Goal: Information Seeking & Learning: Learn about a topic

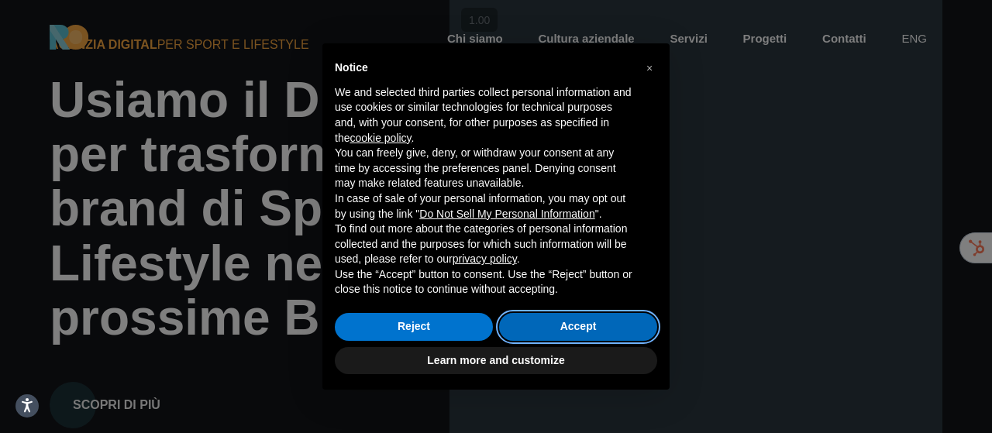
click at [550, 327] on button "Accept" at bounding box center [578, 327] width 158 height 28
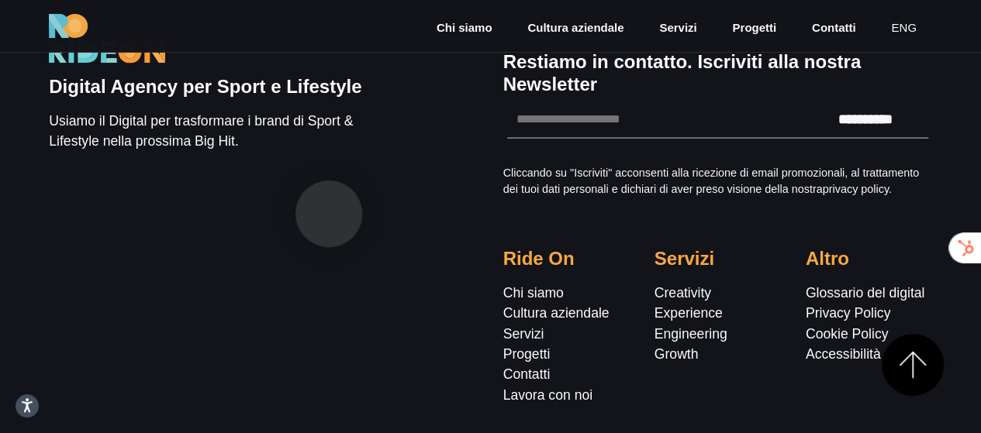
scroll to position [4607, 0]
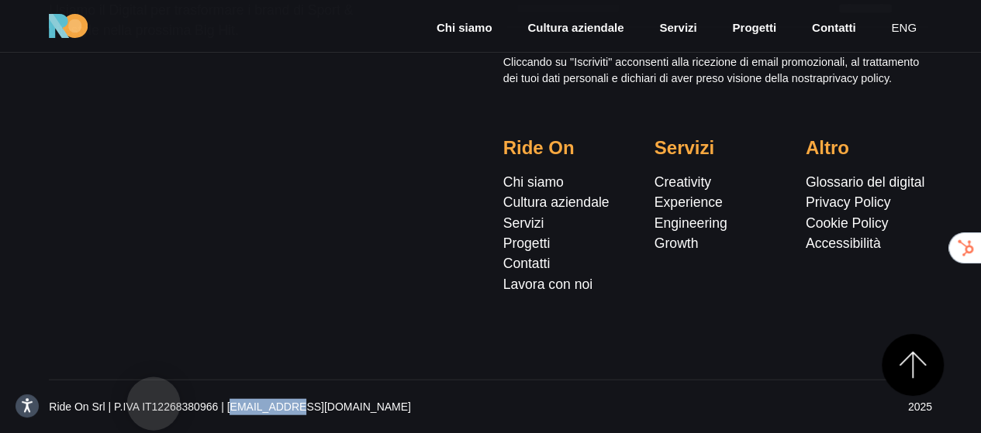
drag, startPoint x: 219, startPoint y: 405, endPoint x: 154, endPoint y: 404, distance: 65.1
click at [154, 404] on p "Ride On Srl | P.IVA IT12268380966 | [EMAIL_ADDRESS][DOMAIN_NAME]" at bounding box center [339, 407] width 580 height 16
copy p "12268380966"
click at [210, 406] on p "Ride On Srl | P.IVA IT12268380966 | [EMAIL_ADDRESS][DOMAIN_NAME]" at bounding box center [339, 407] width 580 height 16
drag, startPoint x: 207, startPoint y: 410, endPoint x: 154, endPoint y: 407, distance: 53.6
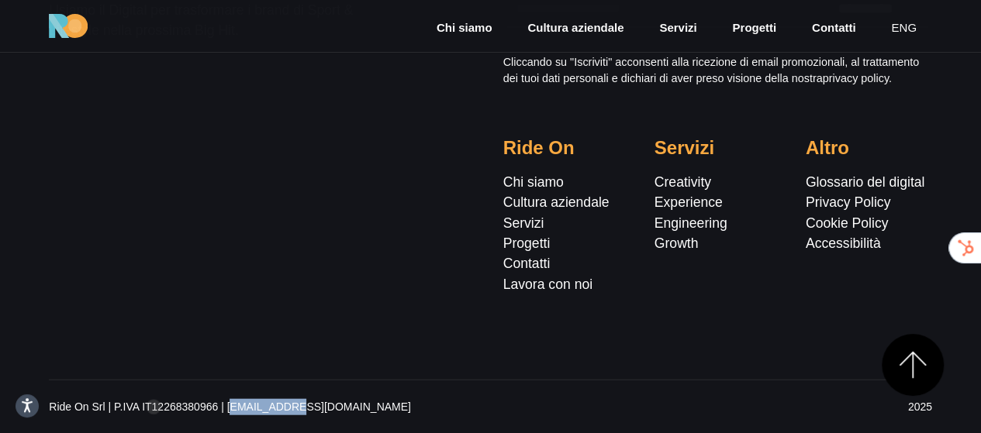
click at [154, 407] on p "Ride On Srl | P.IVA IT12268380966 | [EMAIL_ADDRESS][DOMAIN_NAME]" at bounding box center [339, 407] width 580 height 16
copy p "12268380966"
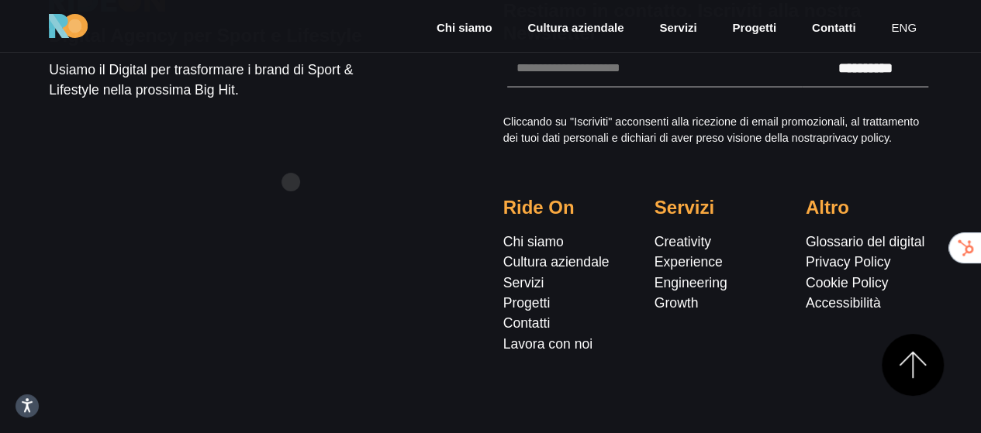
scroll to position [4452, 0]
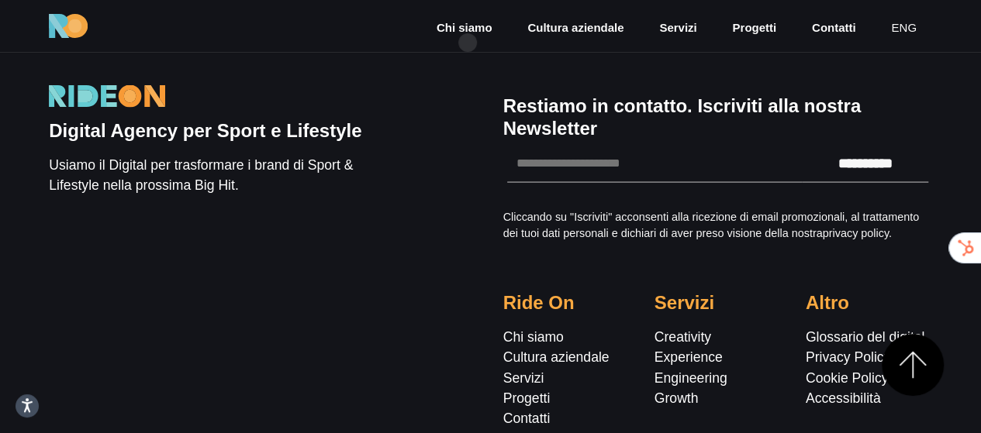
click at [468, 41] on nav "Chi siamo Cultura aziendale Servizi Progetti Contatti eng" at bounding box center [676, 26] width 511 height 71
click at [466, 33] on link "Chi siamo" at bounding box center [464, 28] width 59 height 18
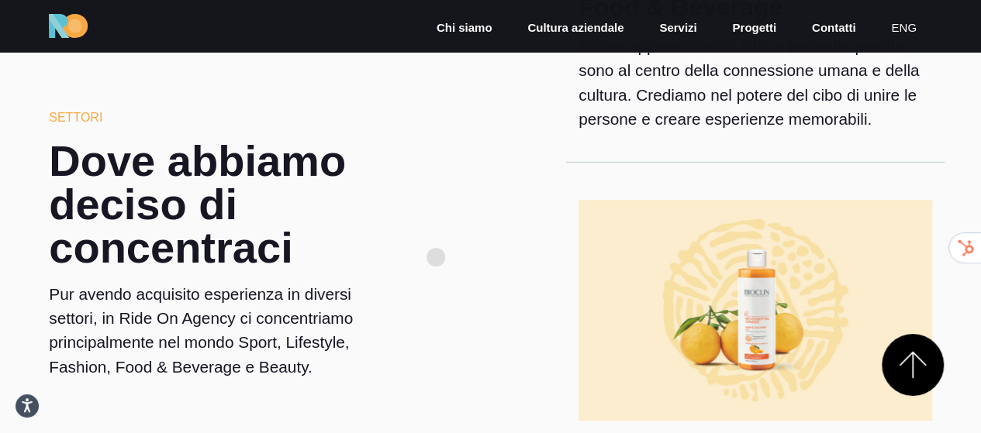
scroll to position [2675, 0]
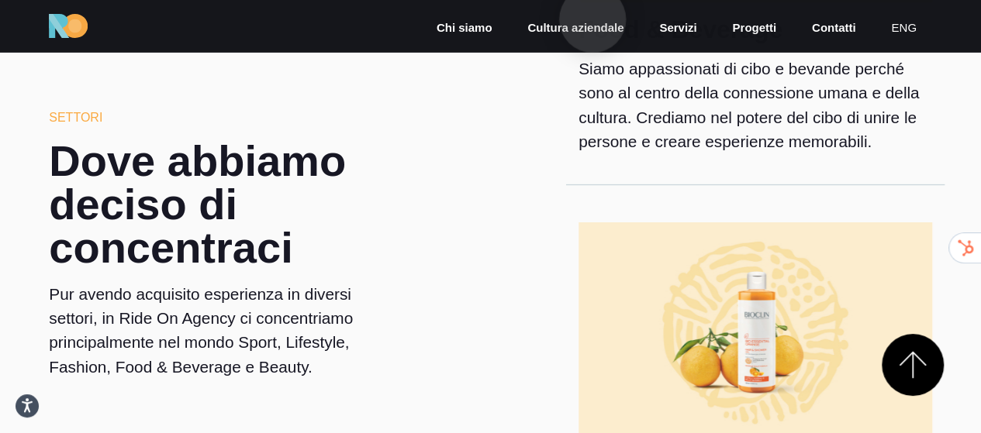
click at [593, 19] on link "Cultura aziendale" at bounding box center [575, 28] width 99 height 18
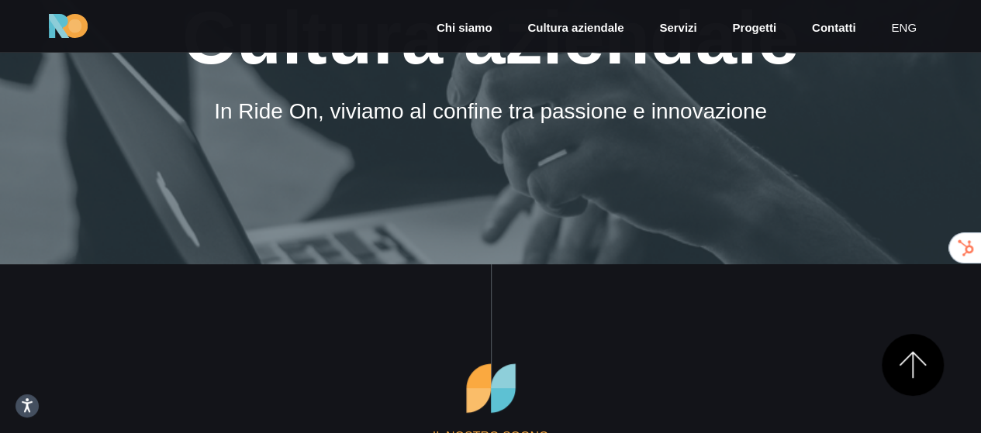
scroll to position [388, 0]
